Goal: Check status

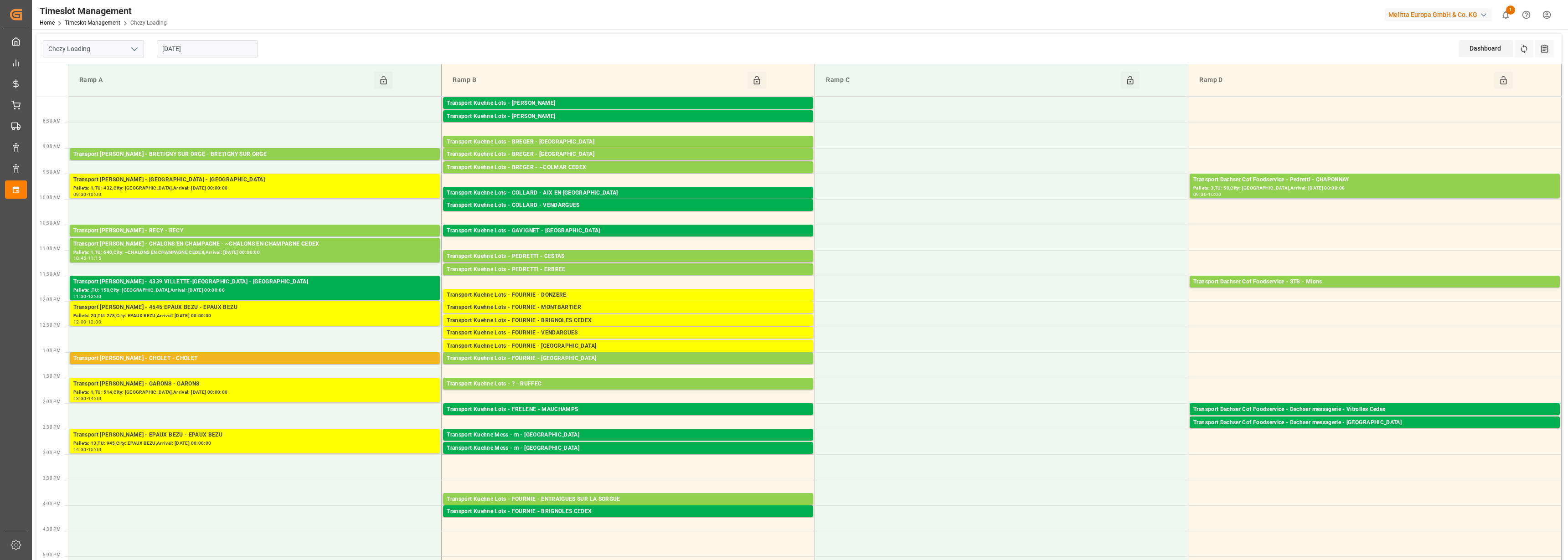
click at [1525, 44] on icon at bounding box center [1524, 49] width 10 height 10
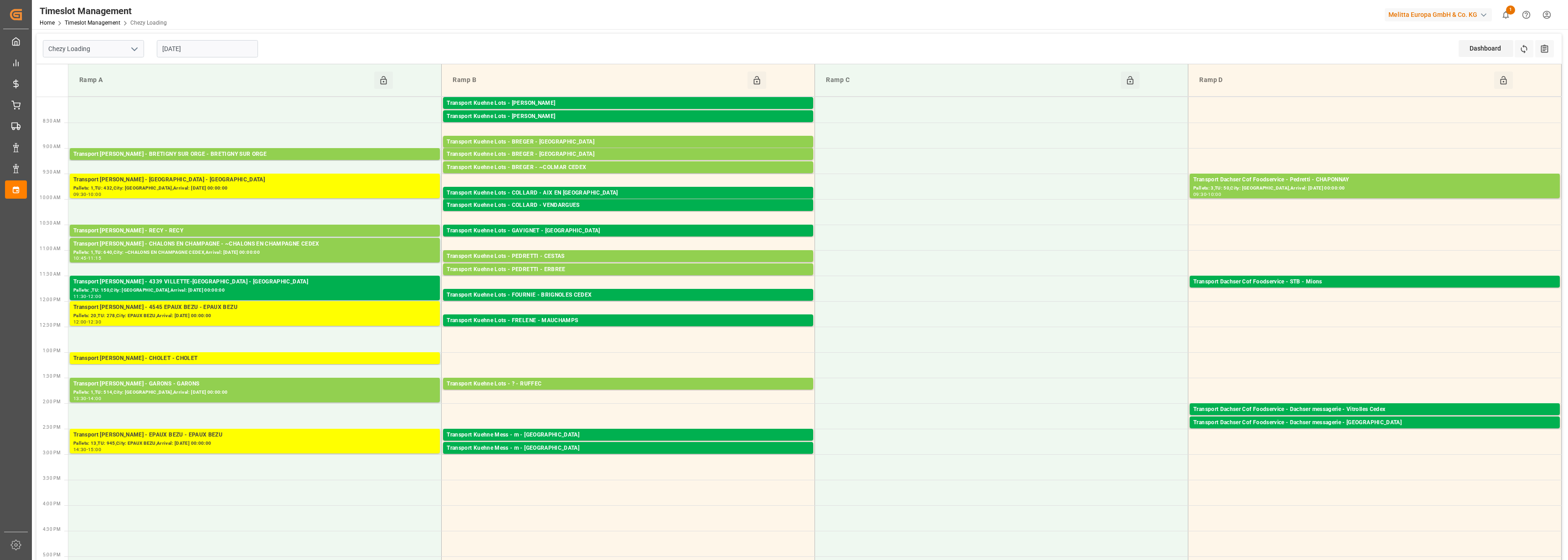
click at [197, 50] on input "[DATE]" at bounding box center [208, 49] width 101 height 17
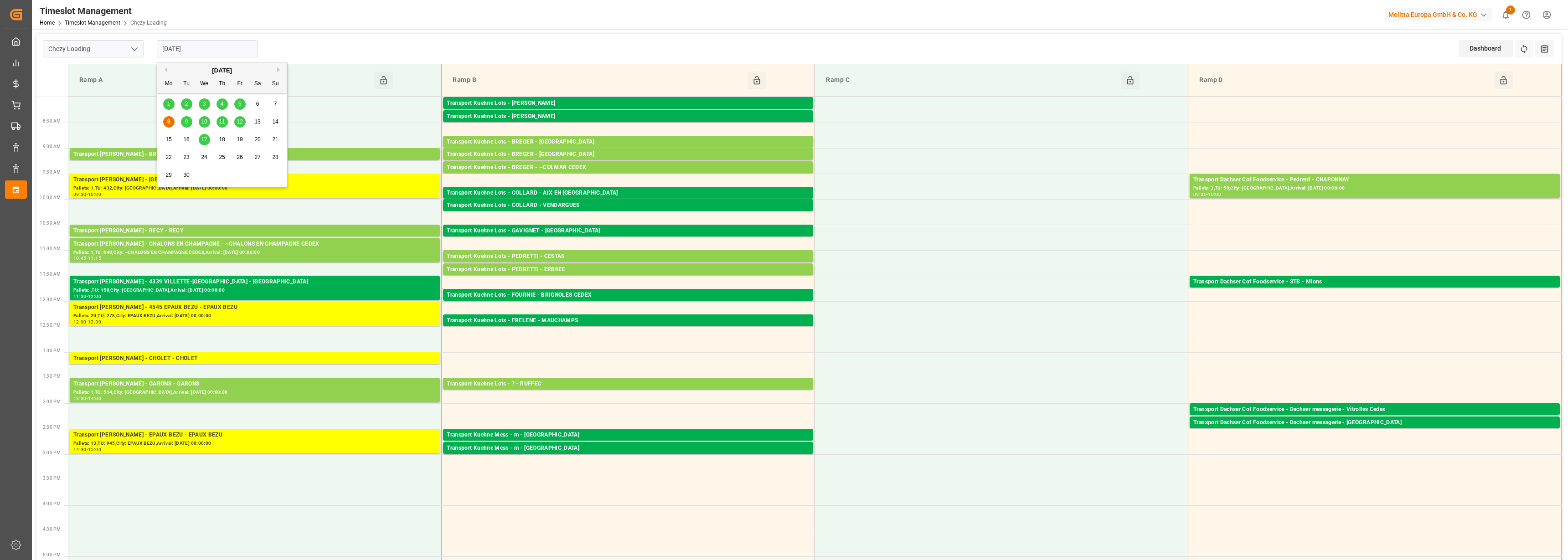
click at [191, 119] on div "9" at bounding box center [186, 122] width 12 height 11
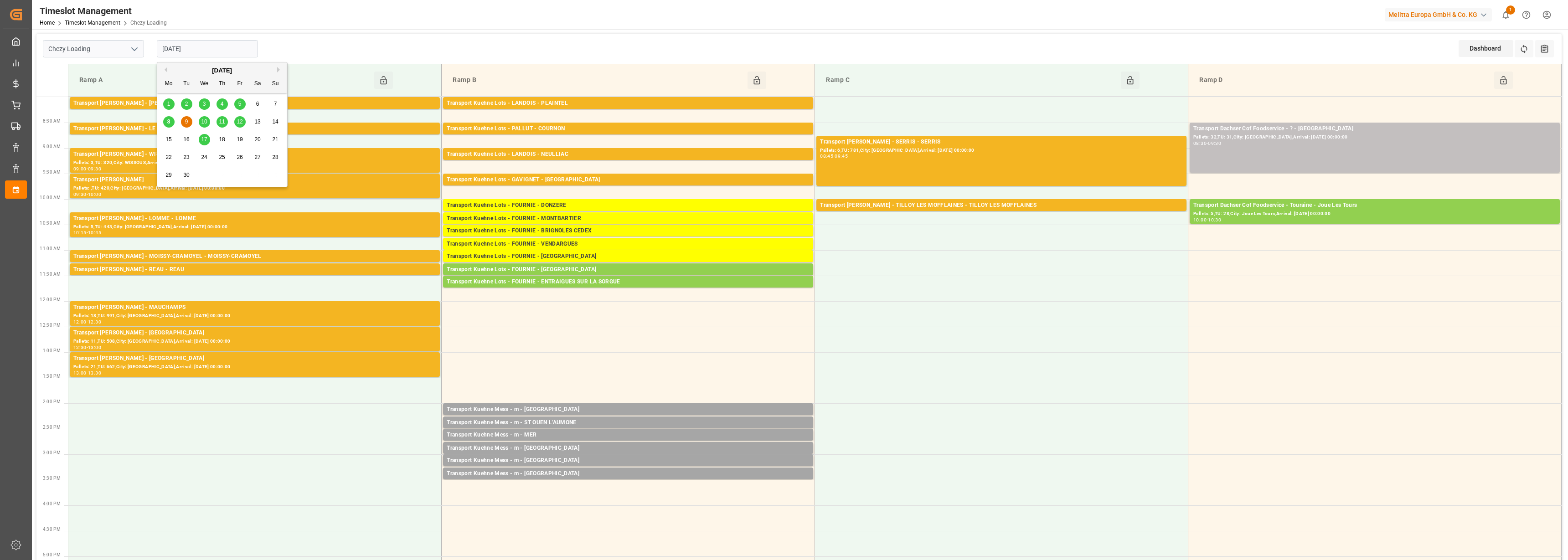
click at [185, 50] on input "[DATE]" at bounding box center [208, 49] width 101 height 17
click at [171, 121] on div "8" at bounding box center [169, 122] width 12 height 11
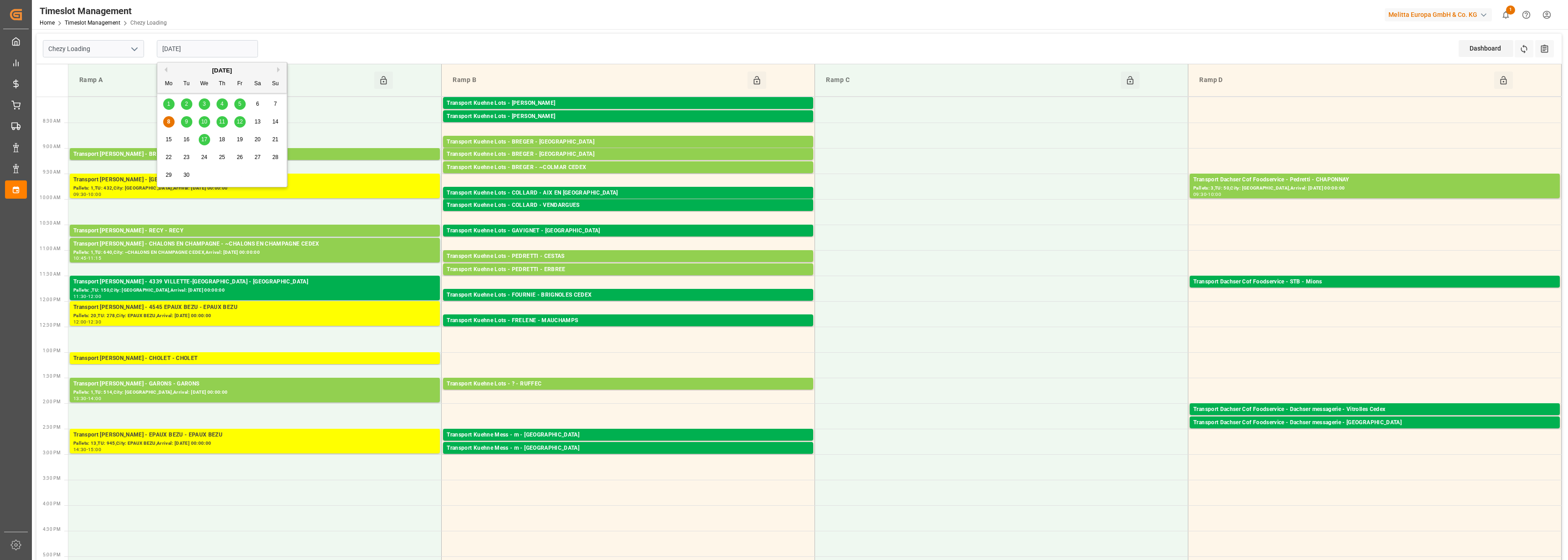
click at [179, 41] on input "[DATE]" at bounding box center [208, 49] width 101 height 17
click at [188, 121] on div "9" at bounding box center [186, 122] width 12 height 11
type input "[DATE]"
